Goal: Task Accomplishment & Management: Manage account settings

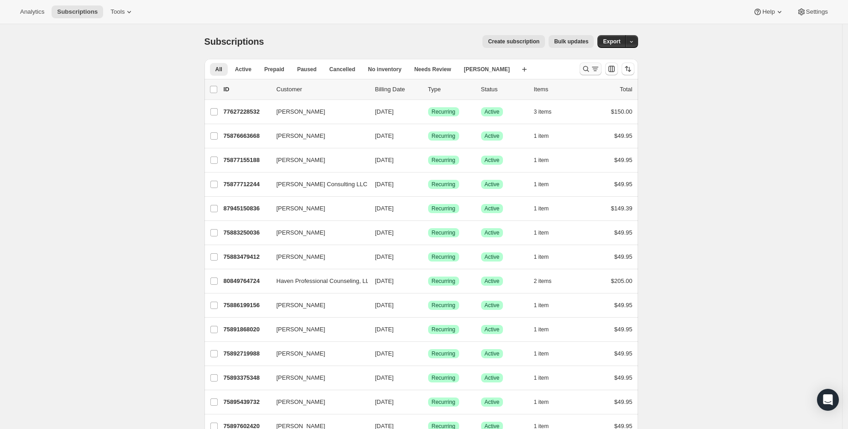
click at [588, 69] on icon "Search and filter results" at bounding box center [586, 68] width 9 height 9
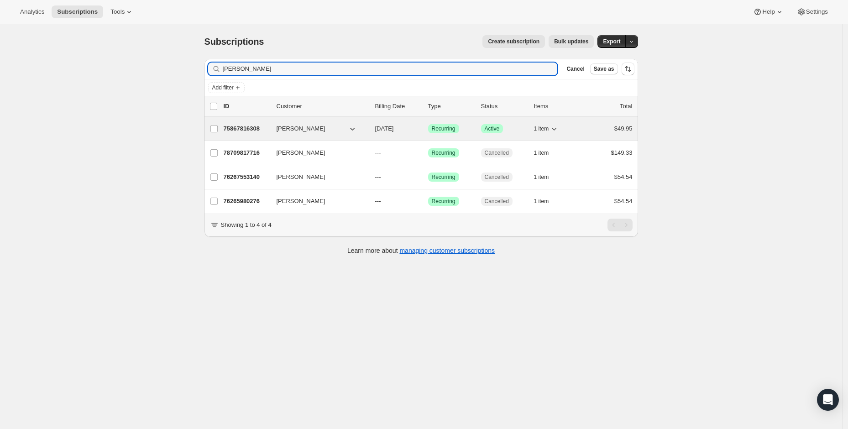
type input "[PERSON_NAME]"
click at [344, 134] on div "75867816308 [PERSON_NAME] [DATE] Success Recurring Success Active 1 item $49.95" at bounding box center [428, 128] width 409 height 13
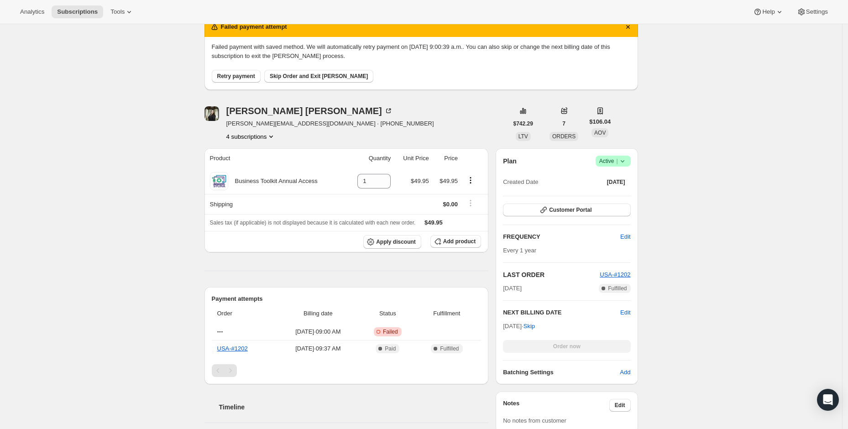
scroll to position [15, 0]
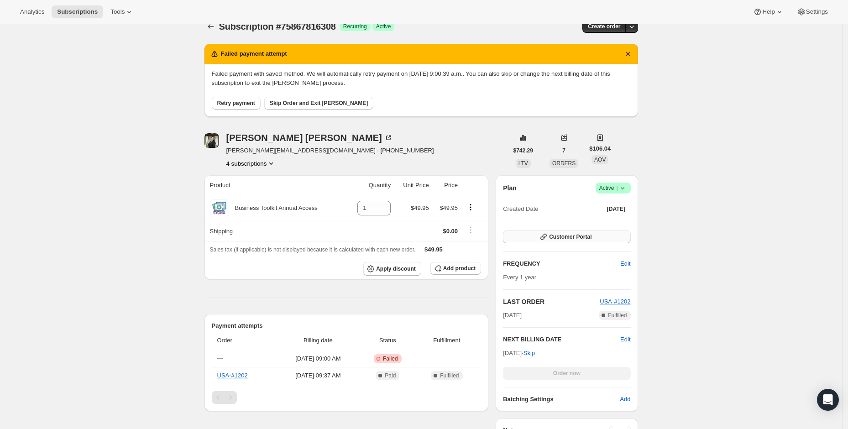
click at [581, 240] on span "Customer Portal" at bounding box center [570, 236] width 42 height 7
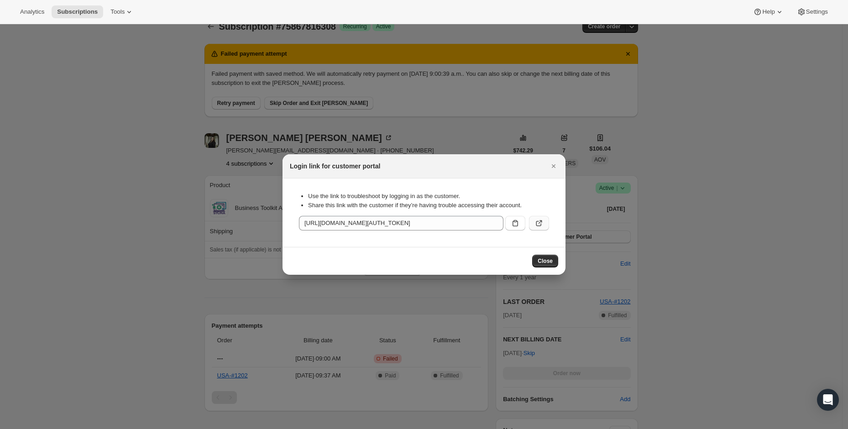
click at [546, 226] on button ":rca:" at bounding box center [539, 223] width 20 height 15
